Goal: Task Accomplishment & Management: Complete application form

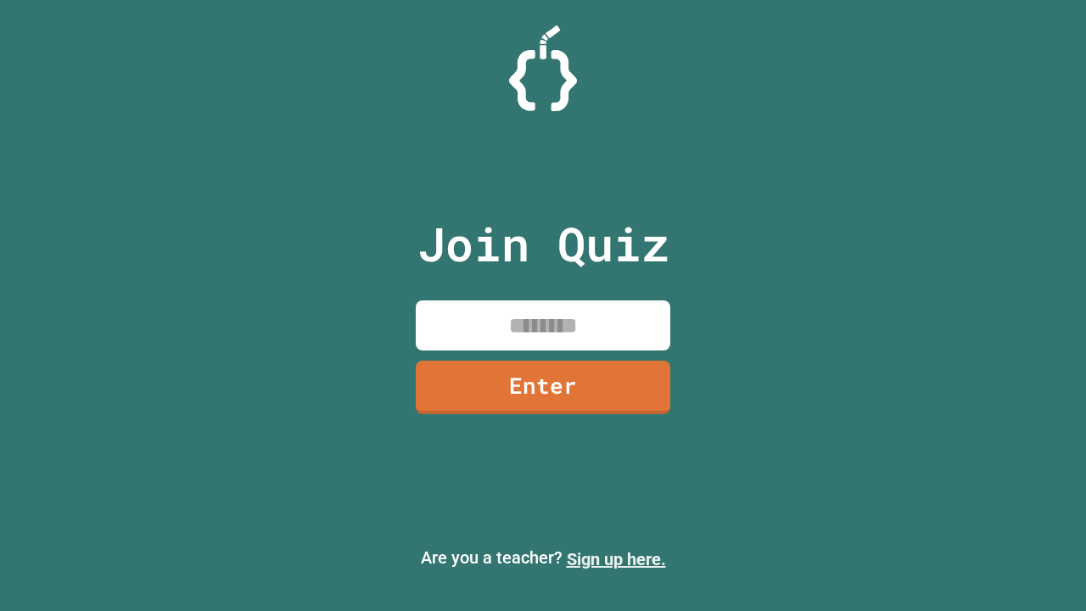
click at [609, 559] on link "Sign up here." at bounding box center [616, 559] width 99 height 20
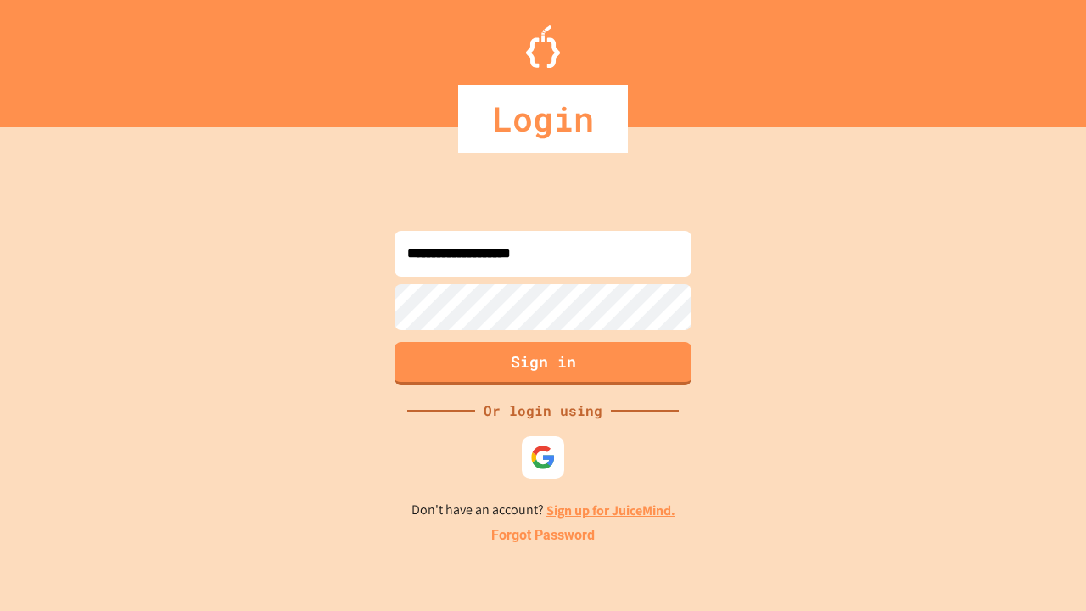
type input "**********"
